Goal: Navigation & Orientation: Find specific page/section

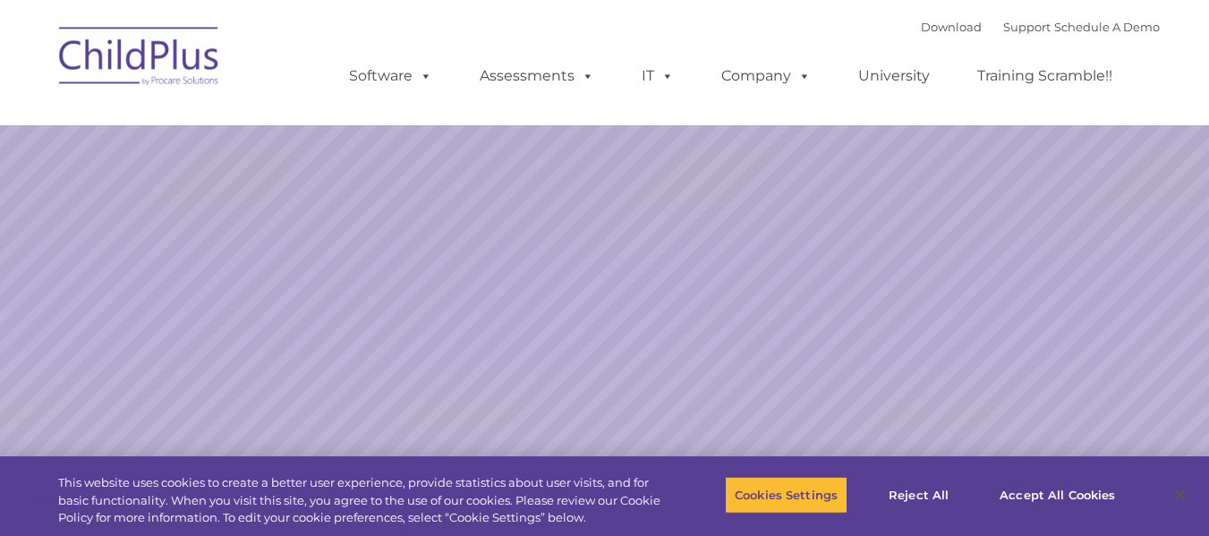
select select "MEDIUM"
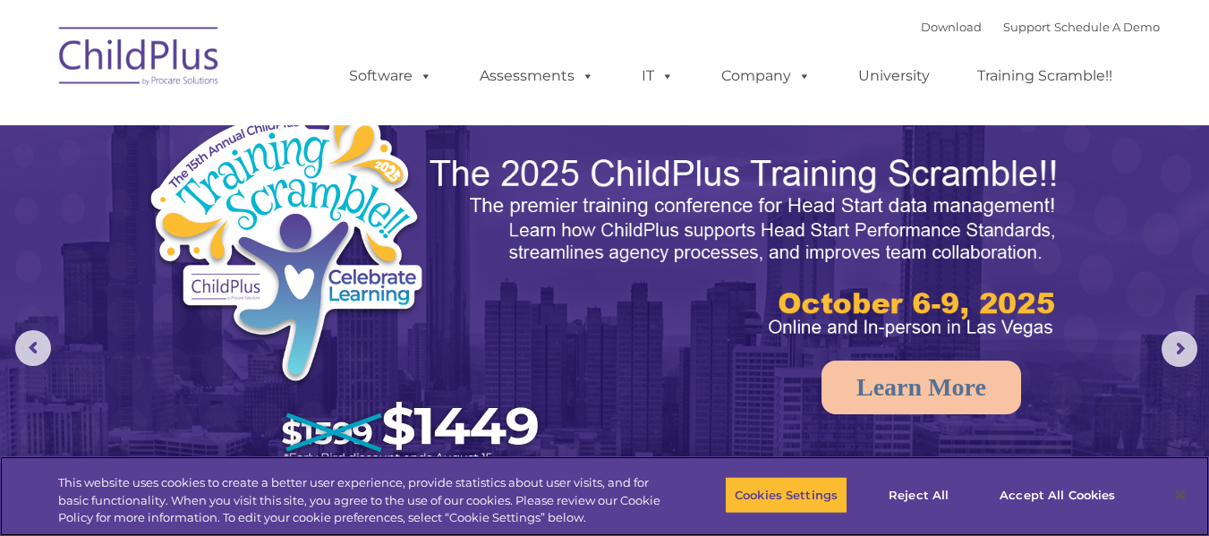
click at [1125, 512] on div "Cookies Settings Reject All Accept All Cookies" at bounding box center [931, 496] width 412 height 64
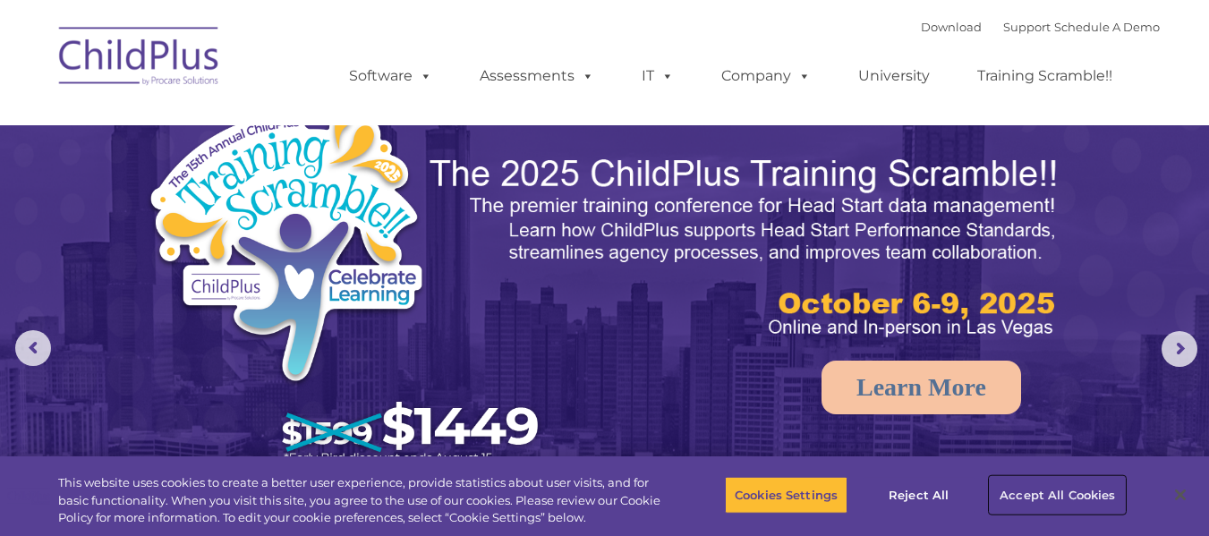
click at [1097, 495] on button "Accept All Cookies" at bounding box center [1057, 495] width 135 height 38
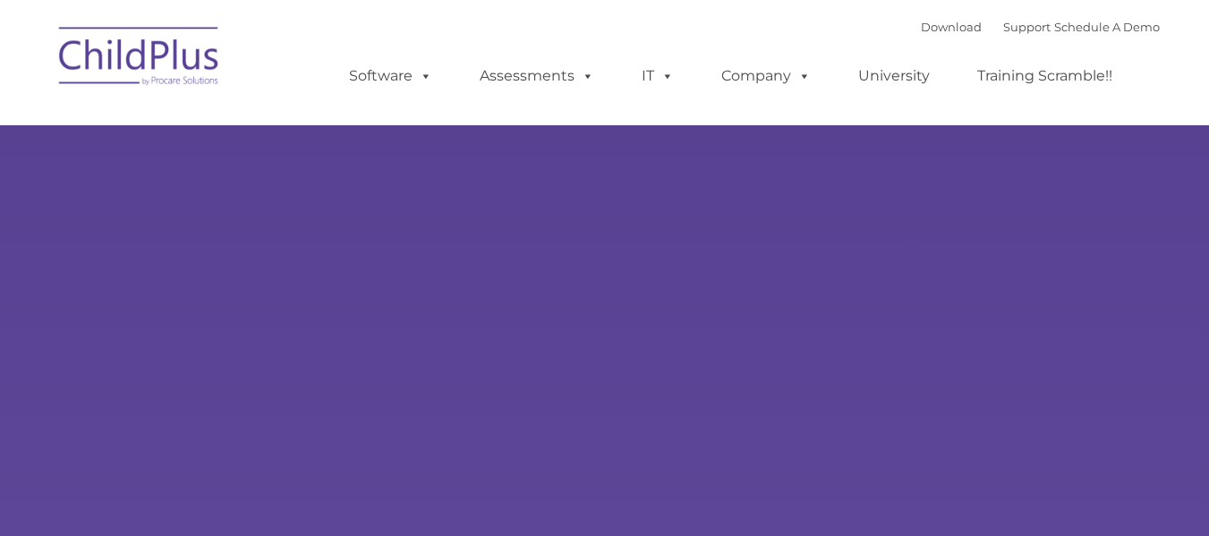
type input ""
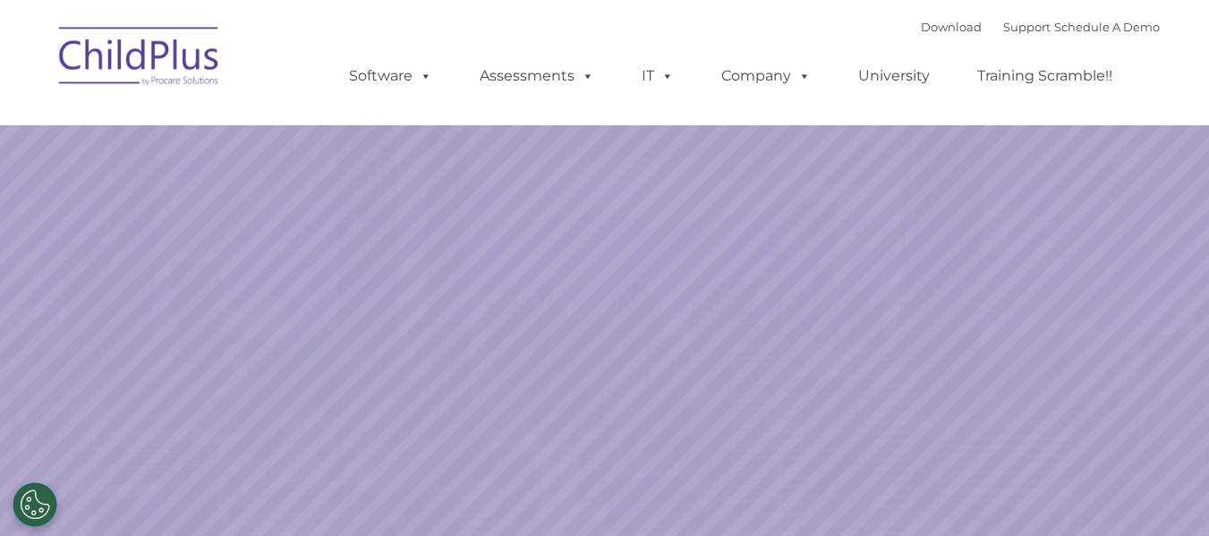
select select "MEDIUM"
